Goal: Use online tool/utility: Utilize a website feature to perform a specific function

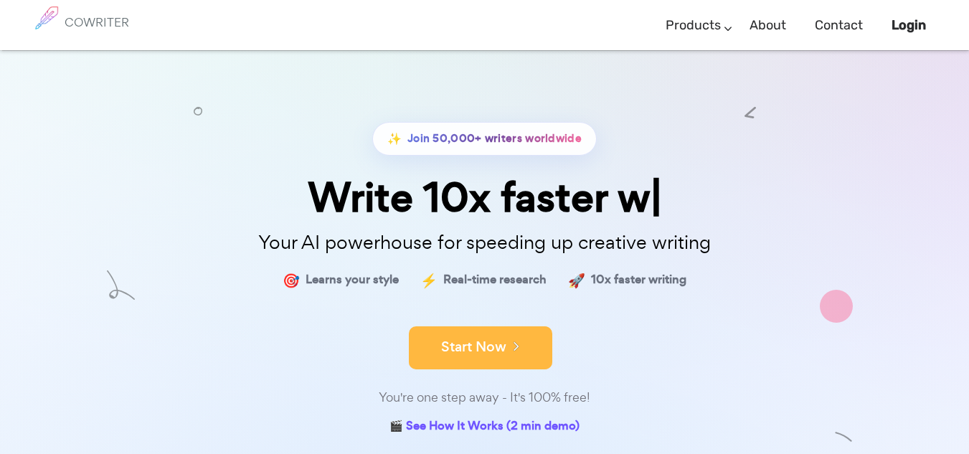
click at [495, 339] on button "Start Now" at bounding box center [481, 347] width 144 height 43
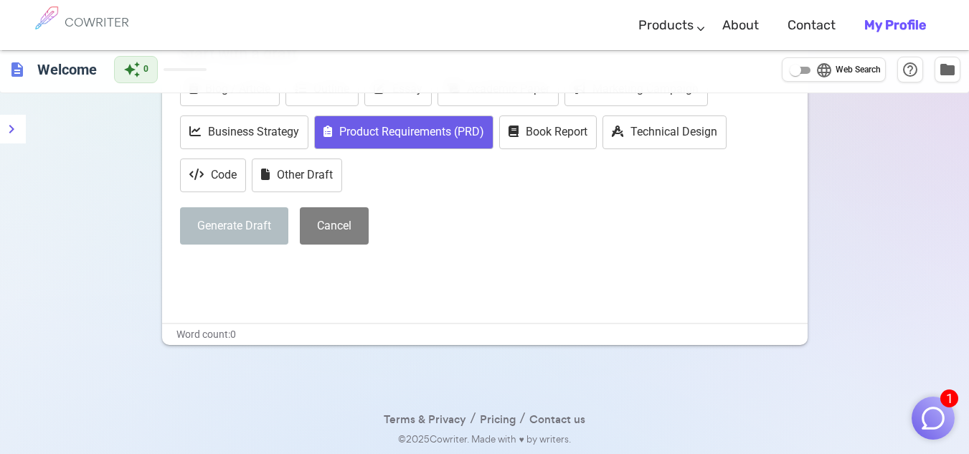
scroll to position [60, 0]
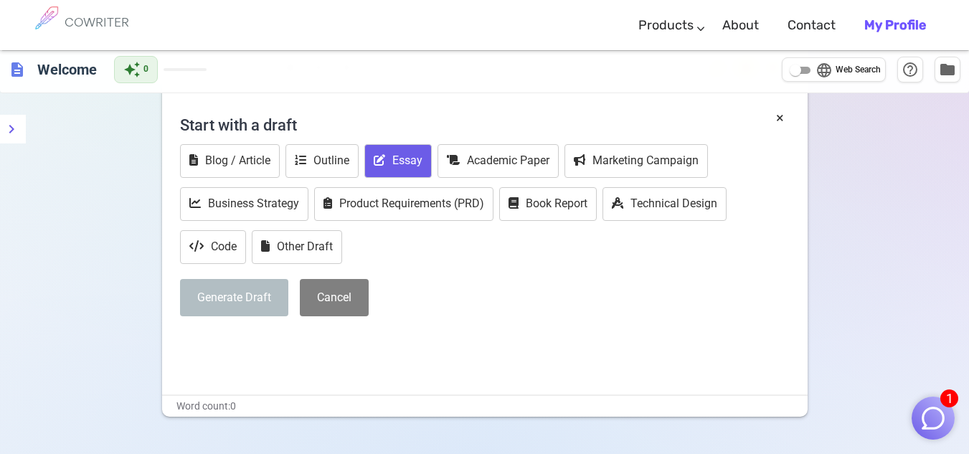
click at [384, 146] on button "Essay" at bounding box center [398, 161] width 67 height 34
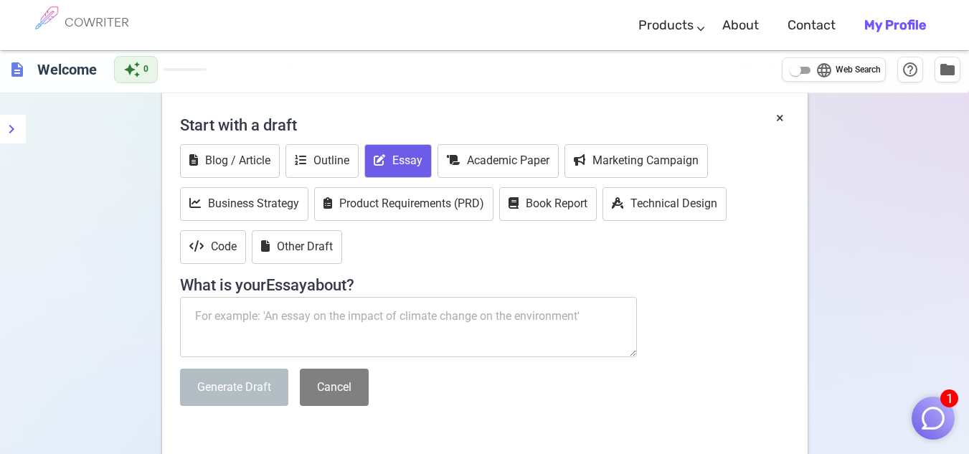
click at [356, 311] on textarea at bounding box center [409, 327] width 458 height 60
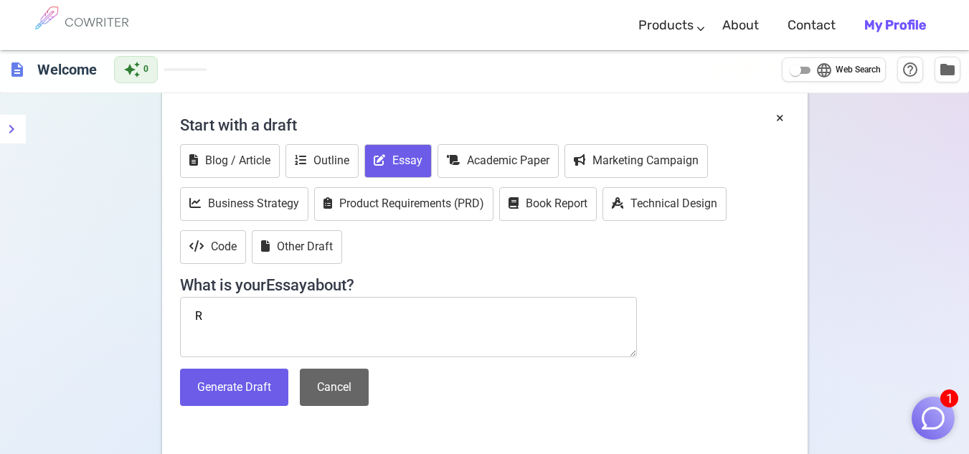
type textarea "R"
click at [356, 372] on button "Cancel" at bounding box center [334, 388] width 69 height 38
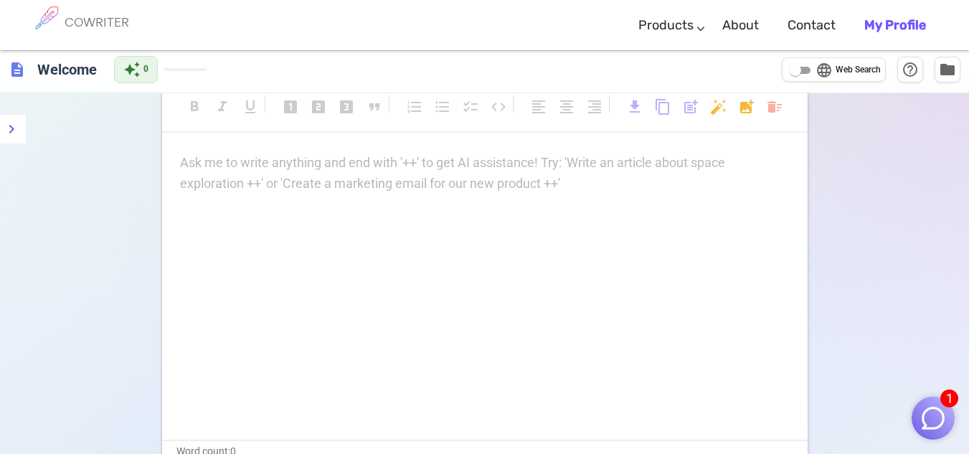
scroll to position [0, 0]
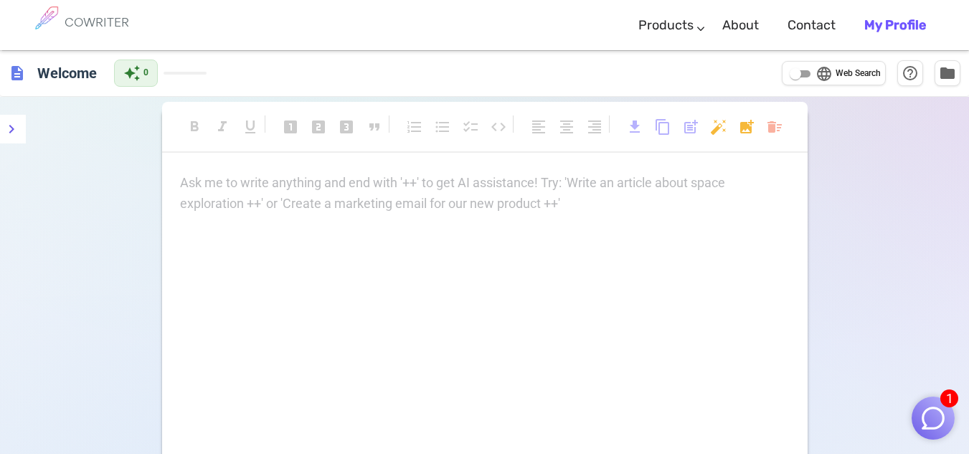
click at [385, 182] on p "Ask me to write anything and end with '++' to get AI assistance! Try: 'Write an…" at bounding box center [485, 183] width 610 height 21
click at [24, 121] on button "menu" at bounding box center [11, 129] width 29 height 29
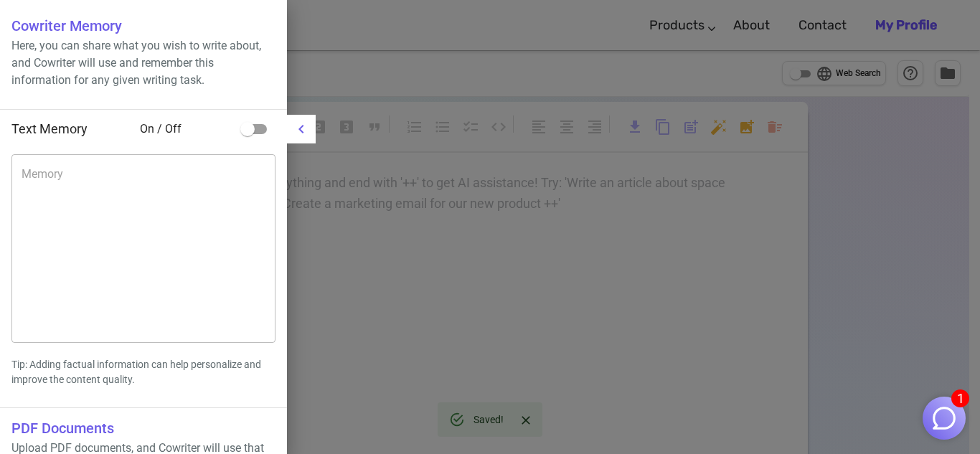
click at [301, 149] on div at bounding box center [490, 227] width 980 height 454
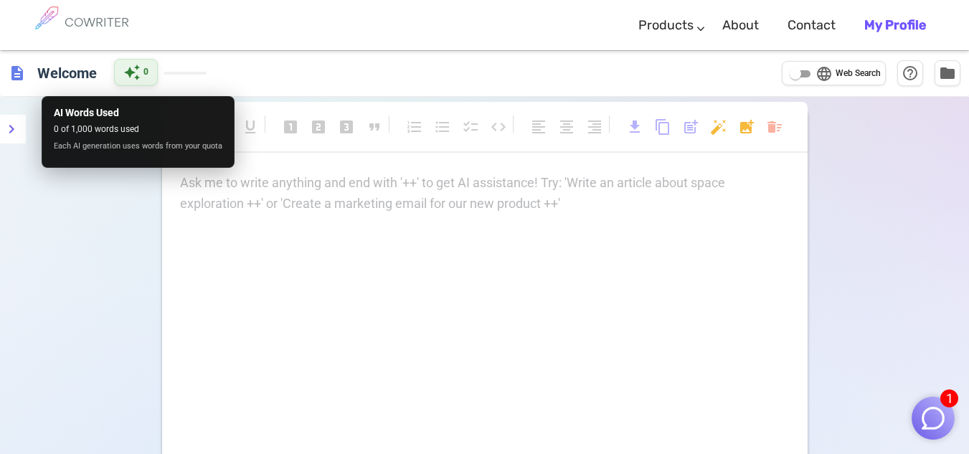
click at [150, 79] on div "auto_awesome 0" at bounding box center [136, 72] width 44 height 27
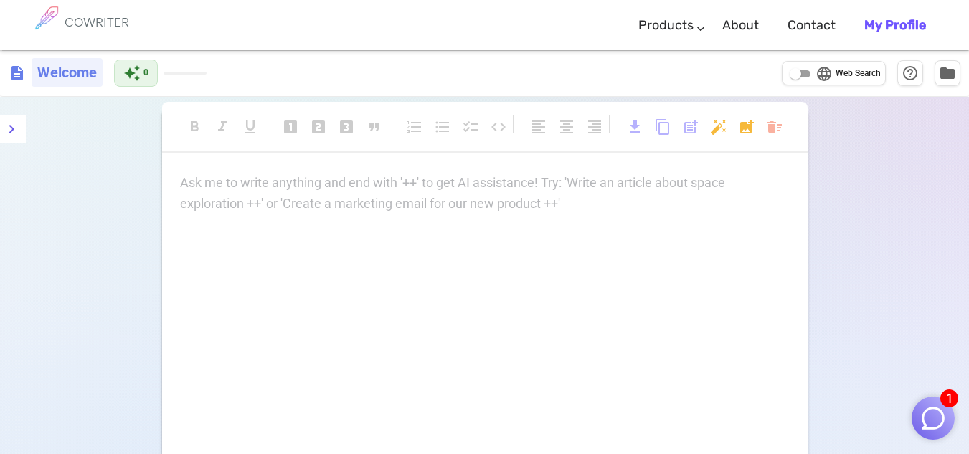
click at [56, 85] on h6 "Welcome" at bounding box center [67, 72] width 71 height 29
click at [21, 75] on span "description" at bounding box center [17, 73] width 17 height 17
click at [12, 123] on icon "menu" at bounding box center [11, 129] width 17 height 17
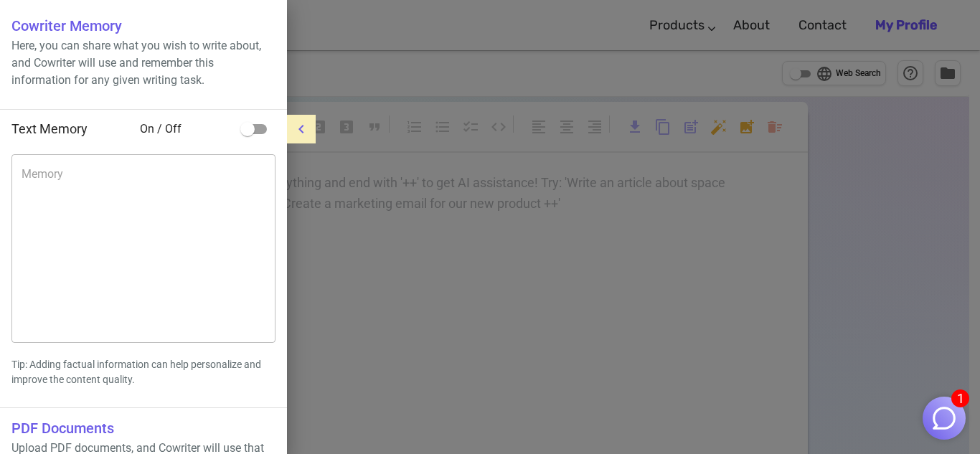
click at [547, 261] on div at bounding box center [490, 227] width 980 height 454
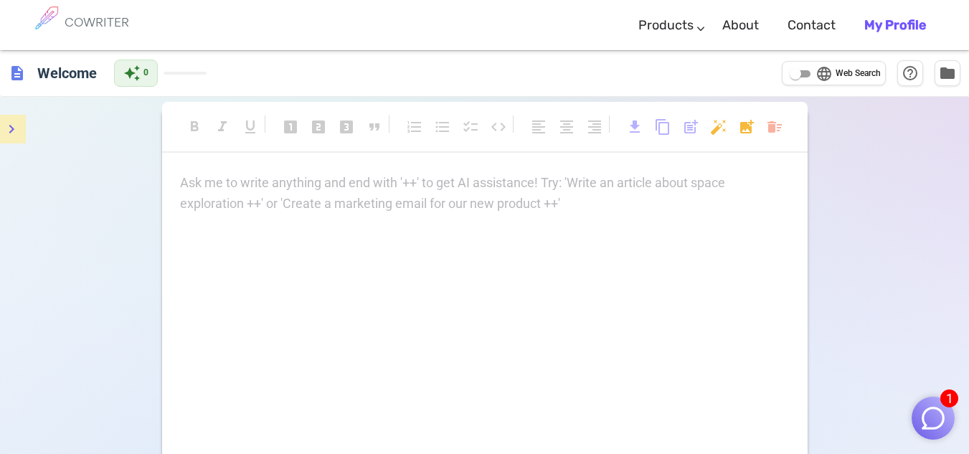
click at [89, 30] on div "COWRITER" at bounding box center [97, 25] width 65 height 50
click at [826, 75] on span "language" at bounding box center [824, 73] width 17 height 17
click at [822, 75] on input "language Web Search" at bounding box center [796, 73] width 52 height 17
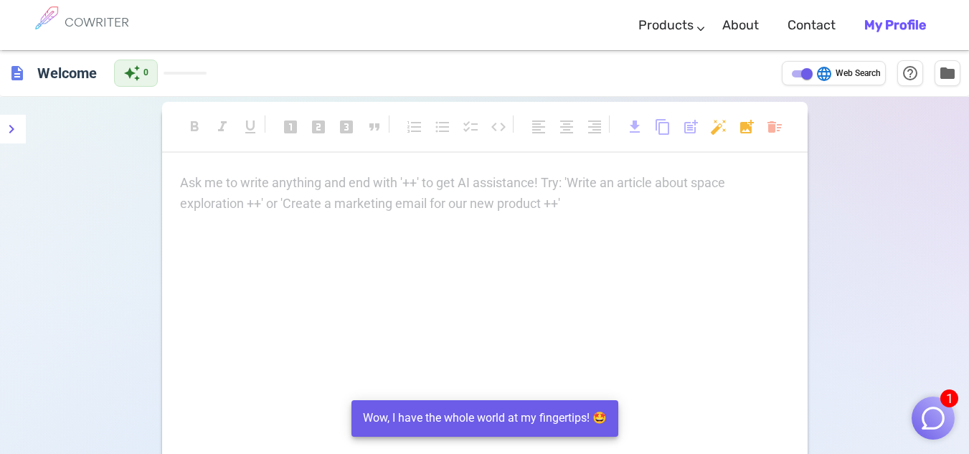
click at [826, 75] on span "language" at bounding box center [824, 73] width 17 height 17
click at [826, 75] on input "language Web Search" at bounding box center [807, 73] width 52 height 17
checkbox input "false"
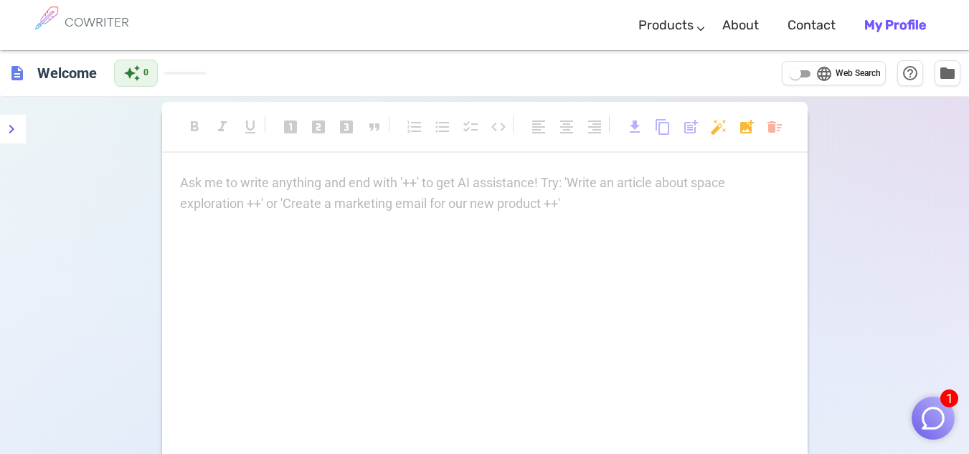
click at [944, 413] on img "button" at bounding box center [933, 418] width 27 height 27
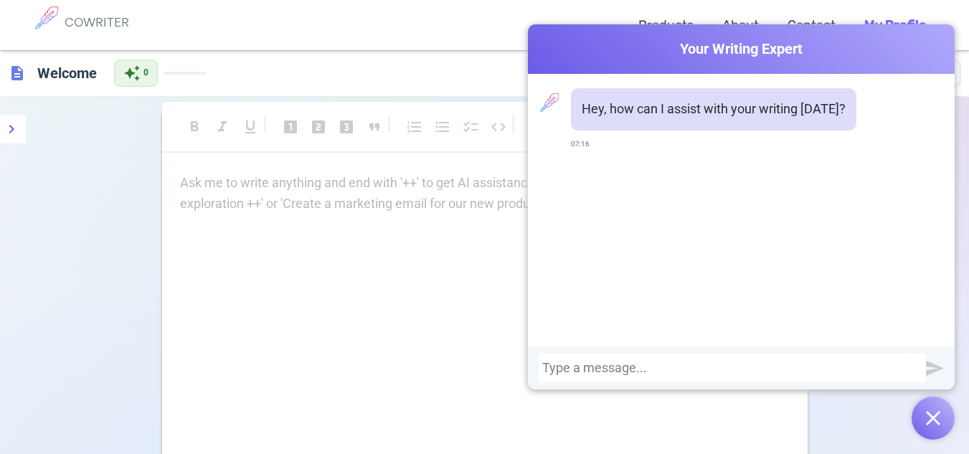
click at [944, 412] on button "button" at bounding box center [933, 418] width 43 height 43
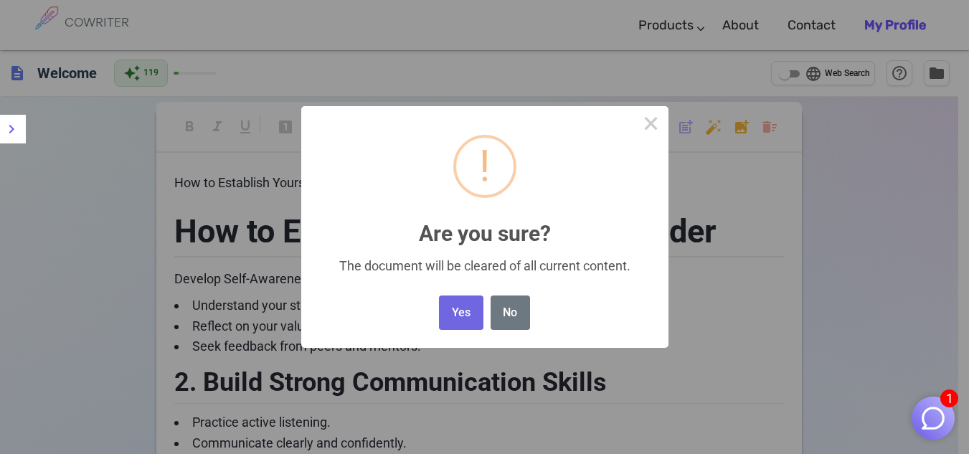
click at [467, 318] on button "Yes" at bounding box center [461, 313] width 44 height 35
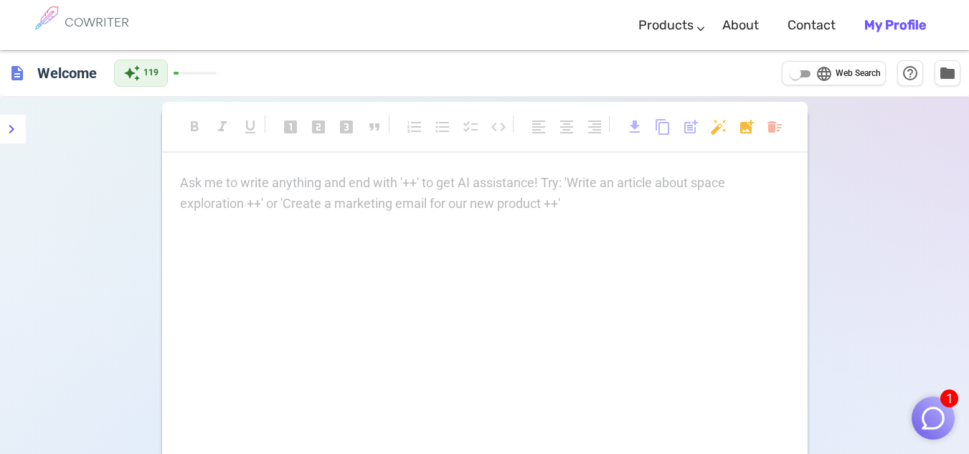
click at [348, 195] on div "Ask me to write anything and end with '++' to get AI assistance! Try: 'Write an…" at bounding box center [485, 194] width 610 height 42
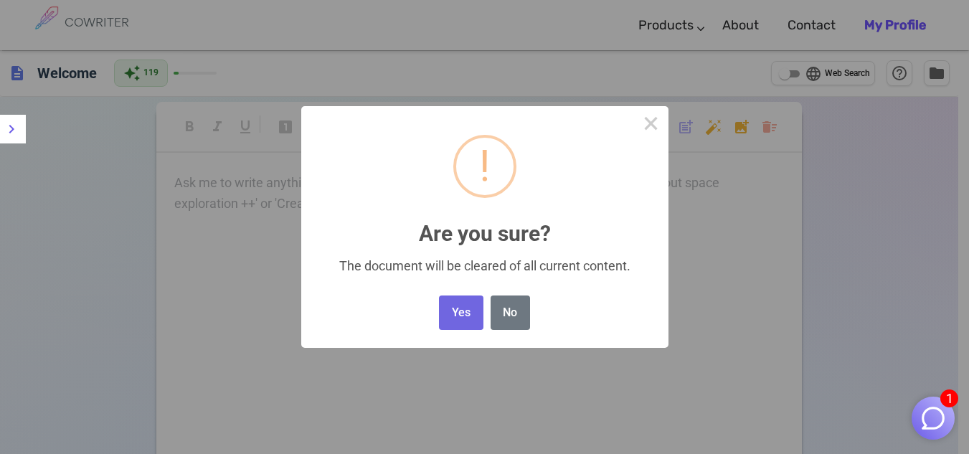
click at [780, 126] on body "1 COWRITER Products Writing Marketing Emails Images (soon) About Contact My Pro…" at bounding box center [484, 295] width 969 height 591
click at [460, 324] on button "Yes" at bounding box center [461, 313] width 44 height 35
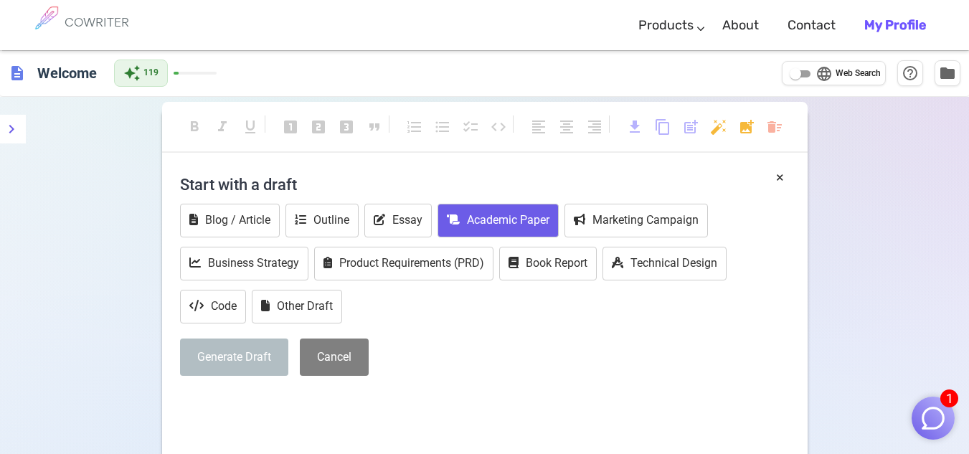
click at [472, 220] on button "Academic Paper" at bounding box center [498, 221] width 121 height 34
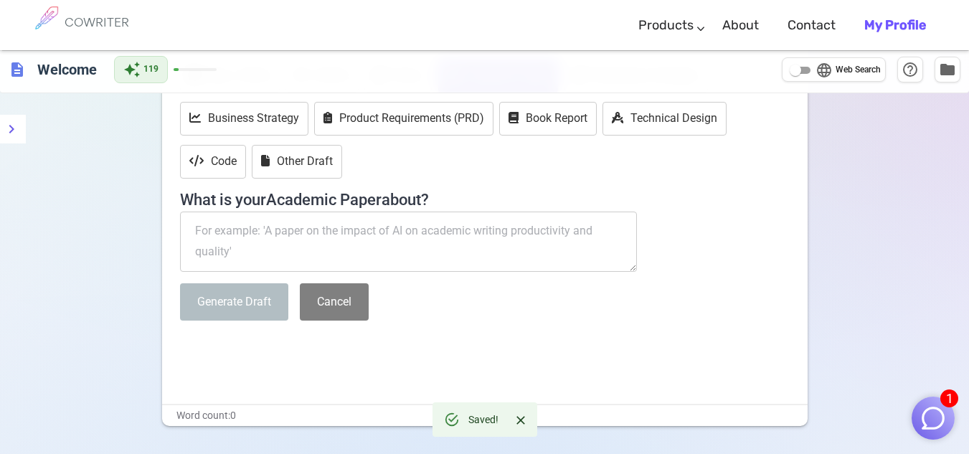
scroll to position [215, 0]
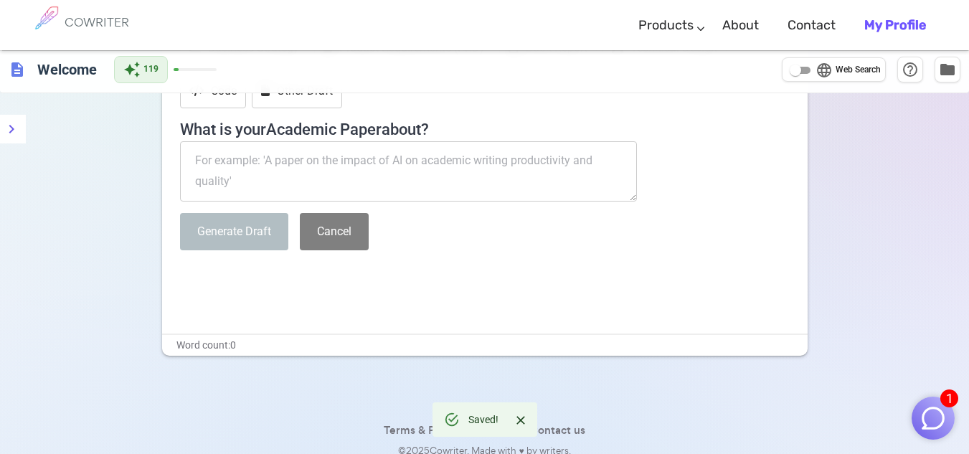
click at [372, 159] on textarea at bounding box center [409, 171] width 458 height 60
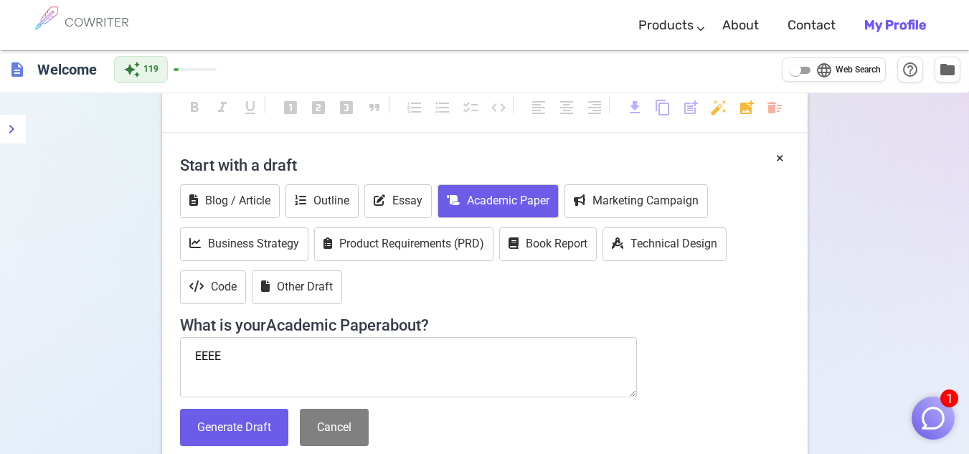
scroll to position [0, 0]
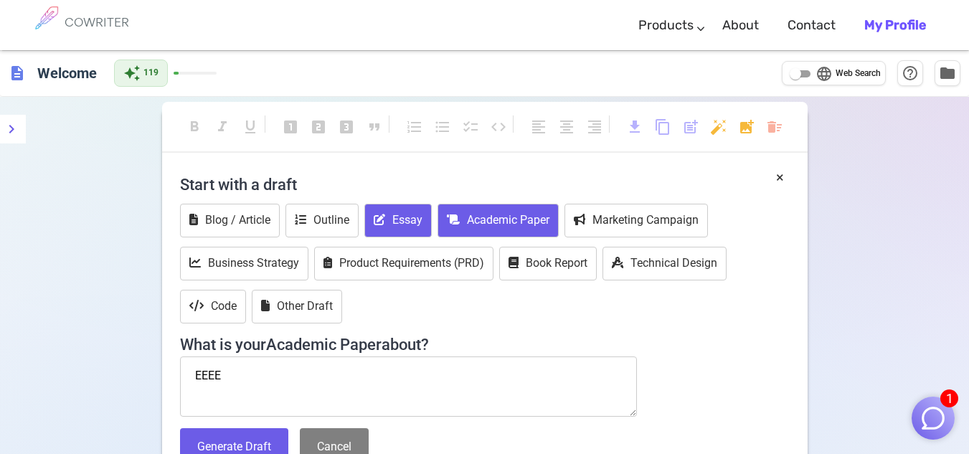
click at [393, 222] on button "Essay" at bounding box center [398, 221] width 67 height 34
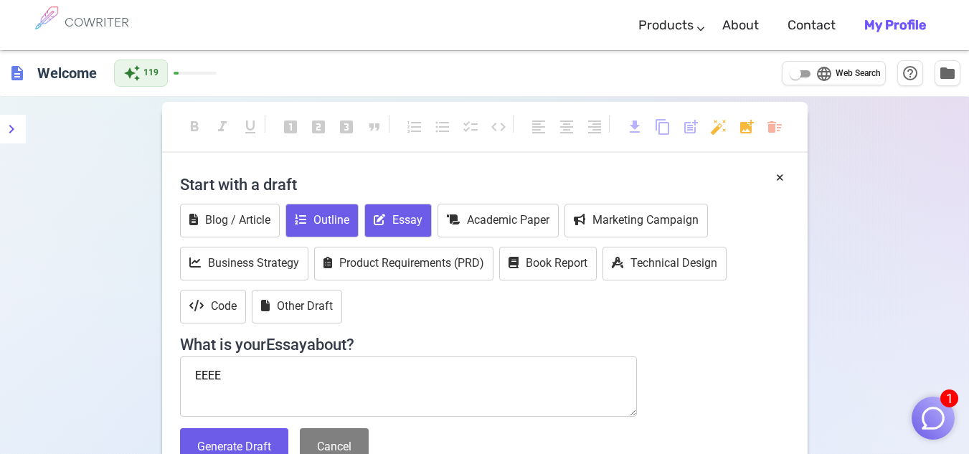
click at [334, 227] on button "Outline" at bounding box center [322, 221] width 73 height 34
click at [377, 214] on icon at bounding box center [379, 219] width 11 height 11
click at [226, 369] on textarea "EEEE" at bounding box center [409, 387] width 458 height 60
type textarea "E"
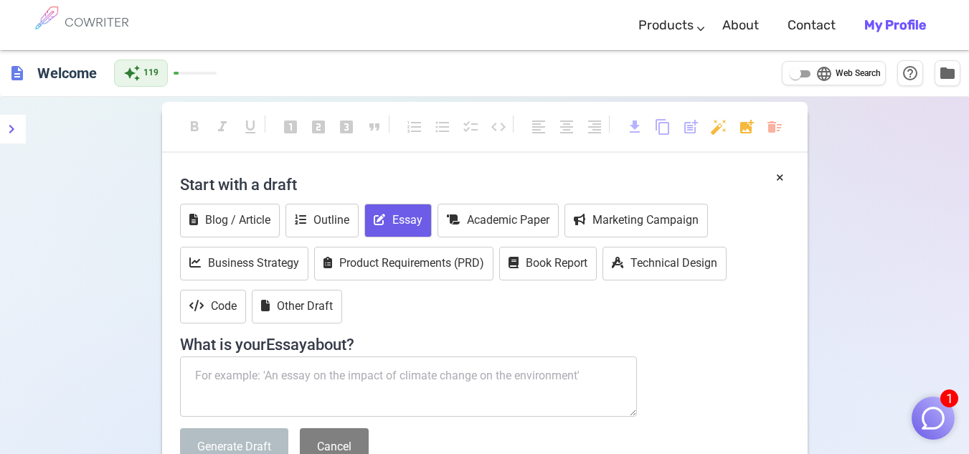
type textarea "v"
paste textarea "How to Establish Yourself as a Leader"
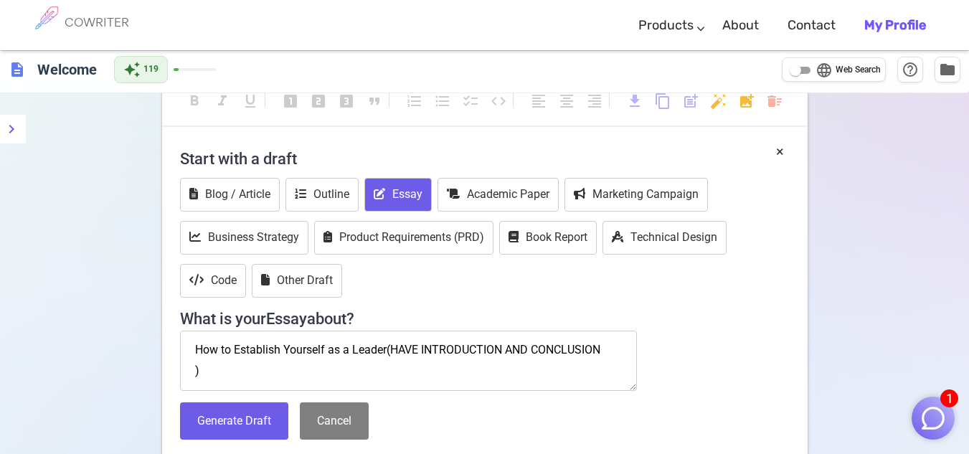
scroll to position [72, 0]
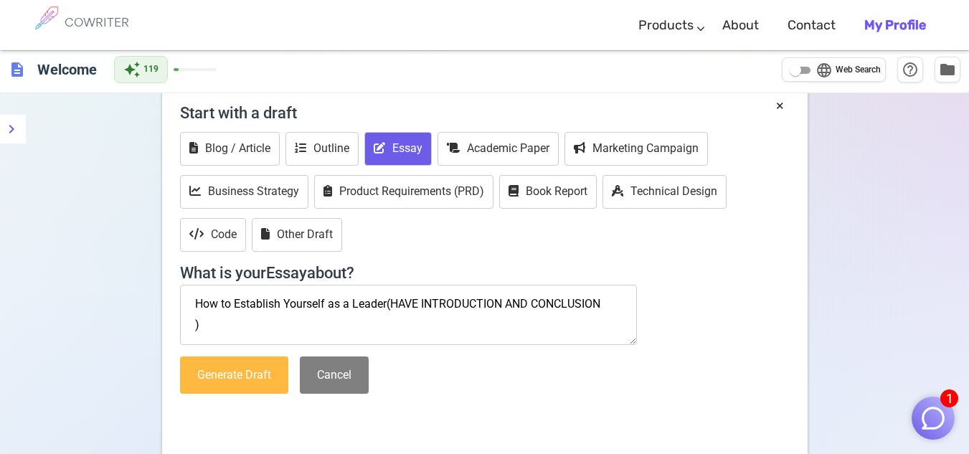
type textarea "How to Establish Yourself as a Leader(HAVE INTRODUCTION AND CONCLUSION )"
click at [246, 381] on button "Generate Draft" at bounding box center [234, 376] width 108 height 38
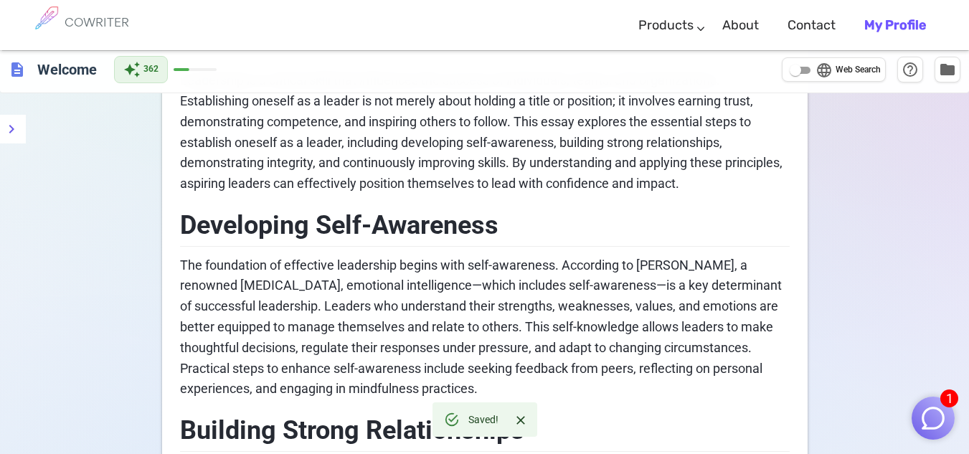
scroll to position [0, 0]
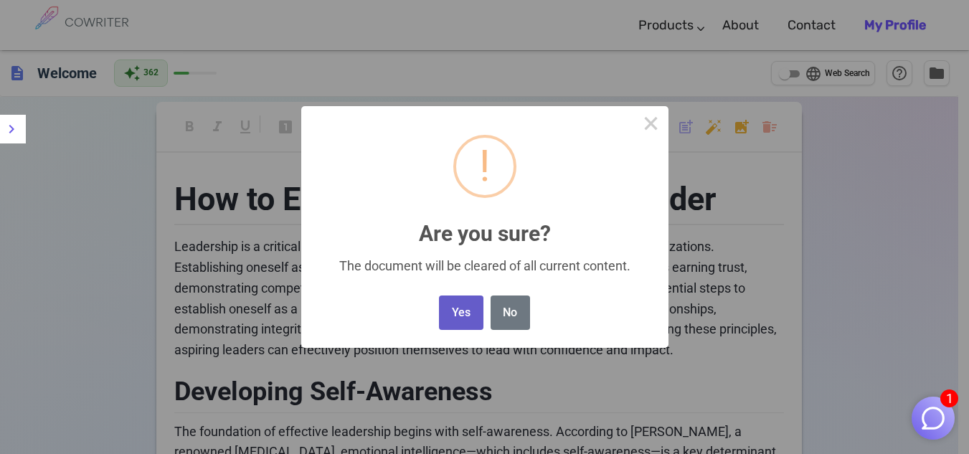
click at [443, 307] on button "Yes" at bounding box center [461, 313] width 44 height 35
